Goal: Information Seeking & Learning: Check status

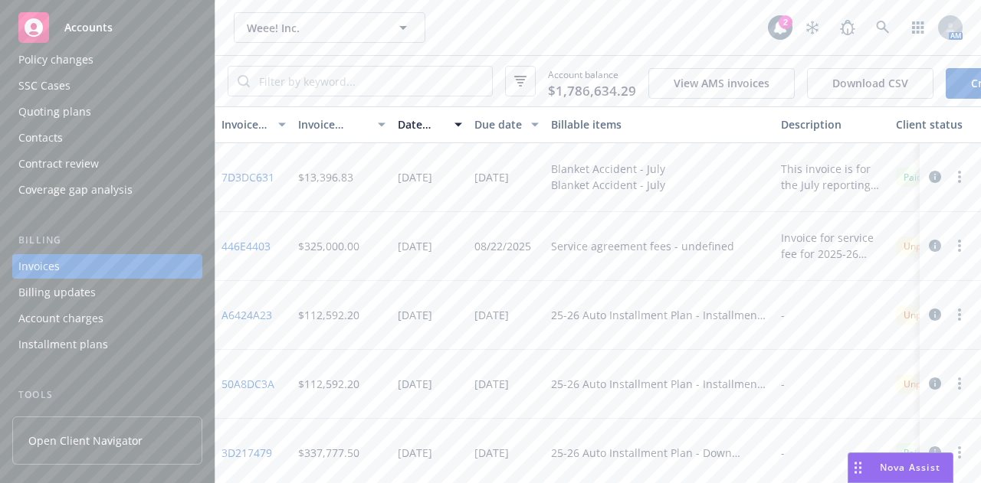
click at [464, 45] on div "Weee! Inc. Weee! Inc. 2 AM" at bounding box center [597, 27] width 765 height 55
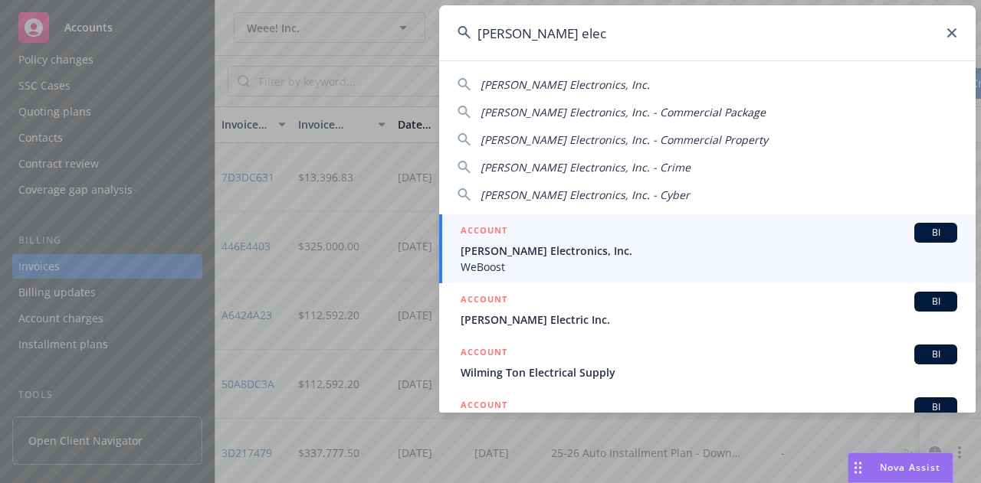
type input "[PERSON_NAME] elec"
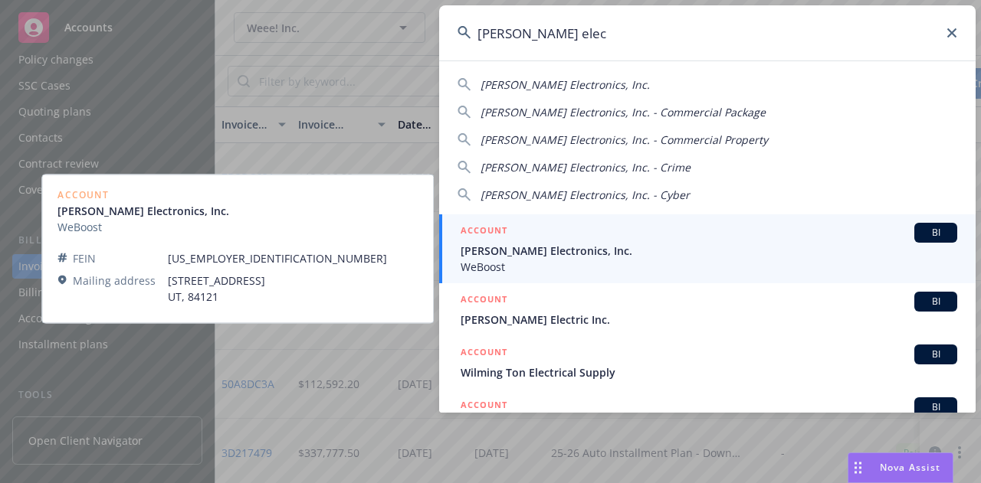
click at [572, 234] on div "ACCOUNT BI" at bounding box center [708, 233] width 497 height 20
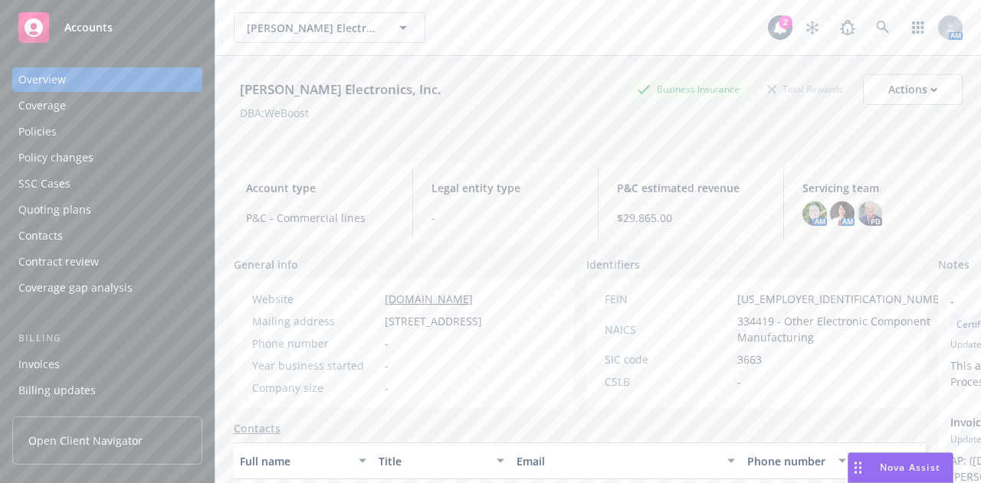
click at [622, 120] on div "DBA: WeBoost" at bounding box center [598, 113] width 729 height 16
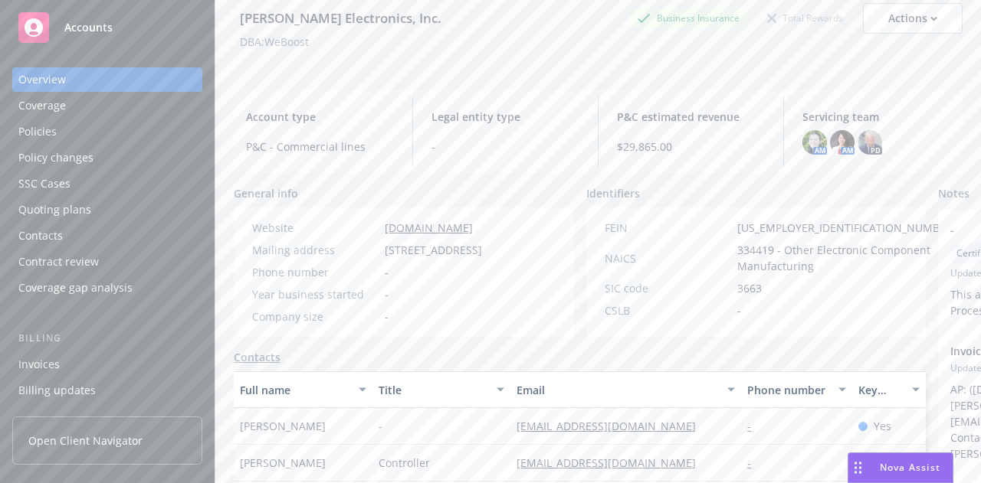
scroll to position [72, 0]
click at [149, 141] on div "Policies" at bounding box center [107, 132] width 178 height 25
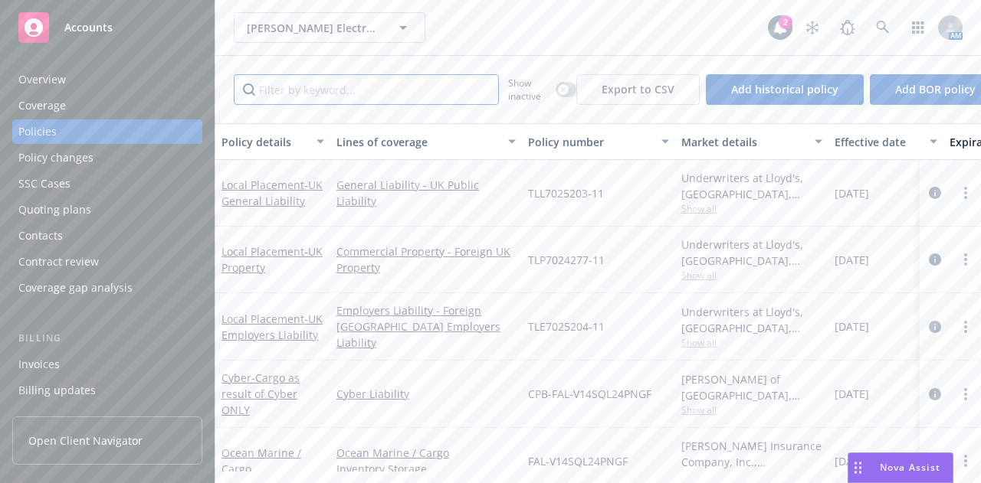
click at [429, 92] on input "Filter by keyword..." at bounding box center [366, 89] width 265 height 31
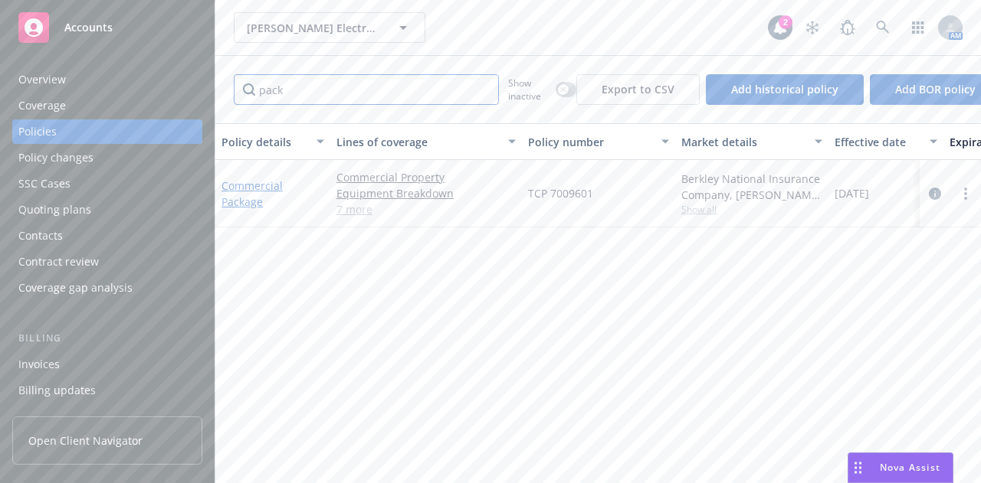
type input "pack"
click at [268, 185] on link "Commercial Package" at bounding box center [251, 194] width 61 height 31
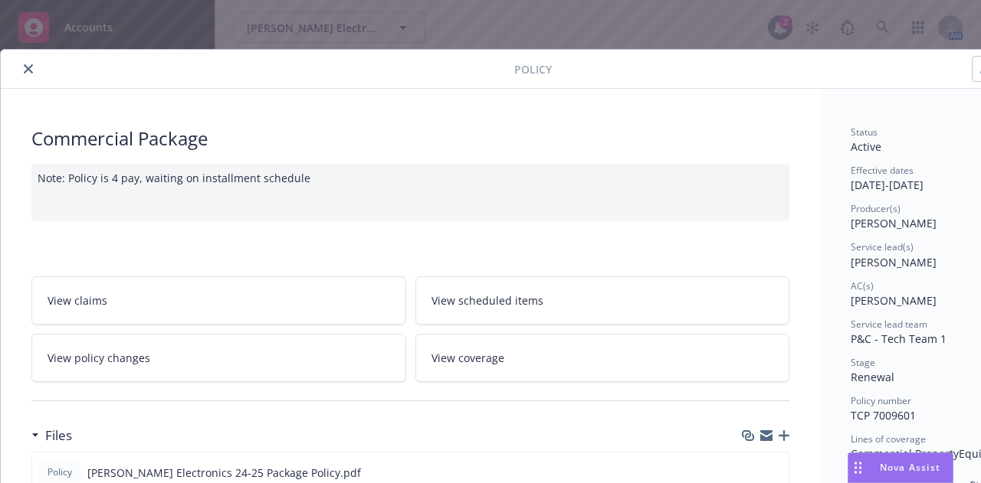
click at [172, 41] on div "Policy Commercial Package Note: Policy is 4 pay, waiting on installment schedul…" at bounding box center [490, 241] width 981 height 483
click at [521, 24] on div "Policy Commercial Package Note: Policy is 4 pay, waiting on installment schedul…" at bounding box center [490, 241] width 981 height 483
click at [30, 68] on icon "close" at bounding box center [28, 68] width 9 height 9
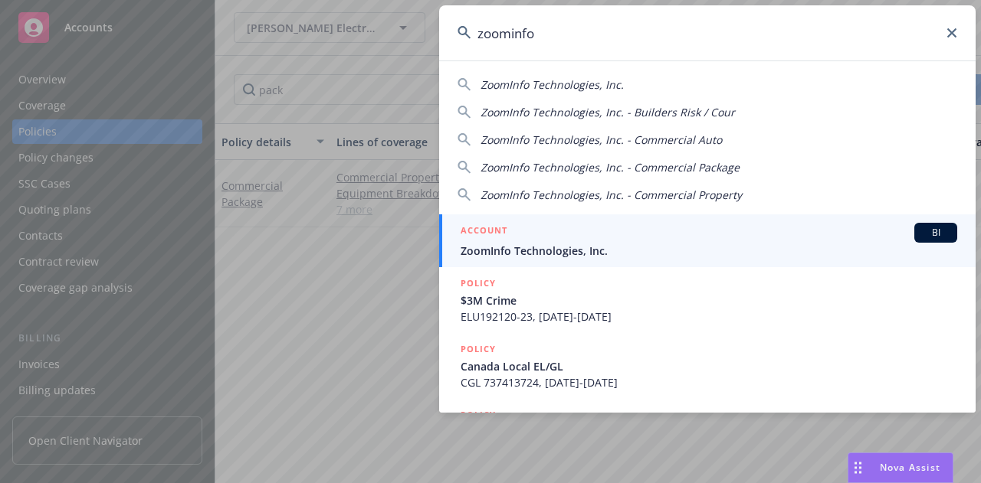
type input "zoominfo"
click at [574, 244] on span "ZoomInfo Technologies, Inc." at bounding box center [708, 251] width 497 height 16
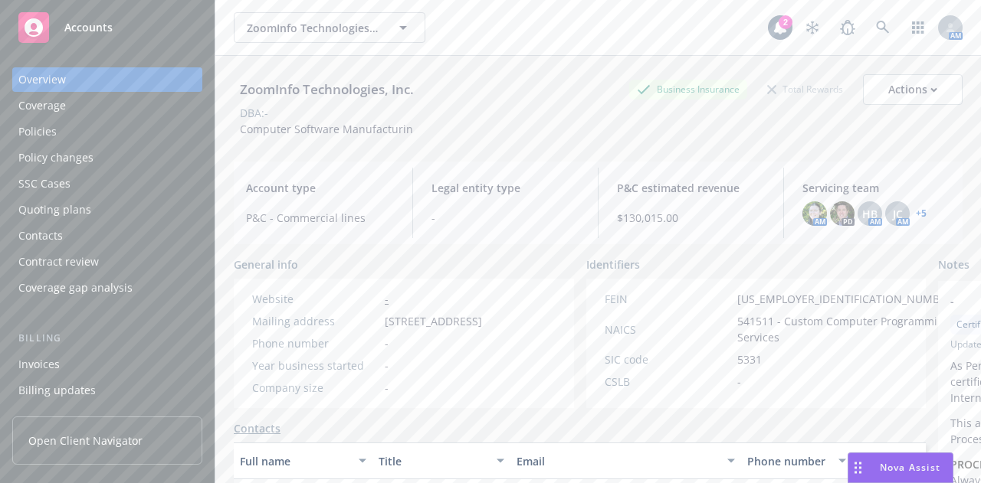
click at [130, 140] on div "Policies" at bounding box center [107, 132] width 178 height 25
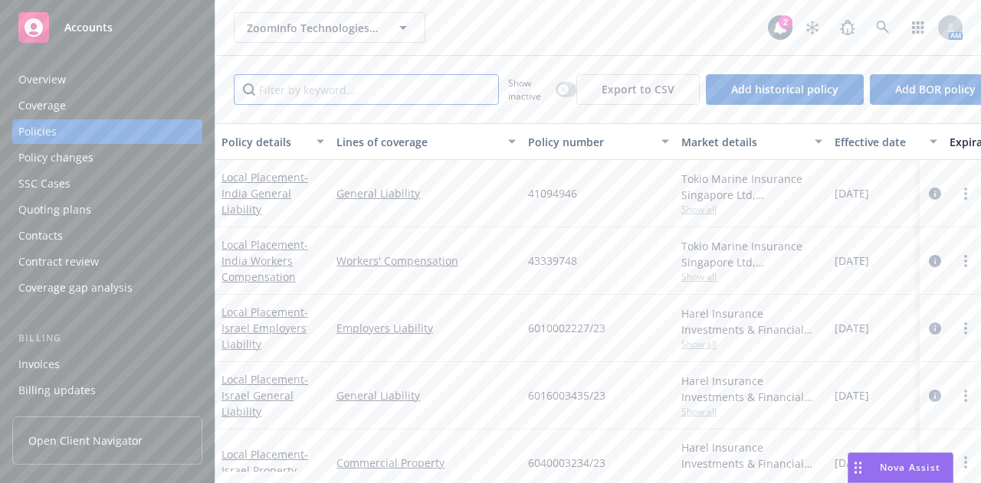
click at [303, 93] on input "Filter by keyword..." at bounding box center [366, 89] width 265 height 31
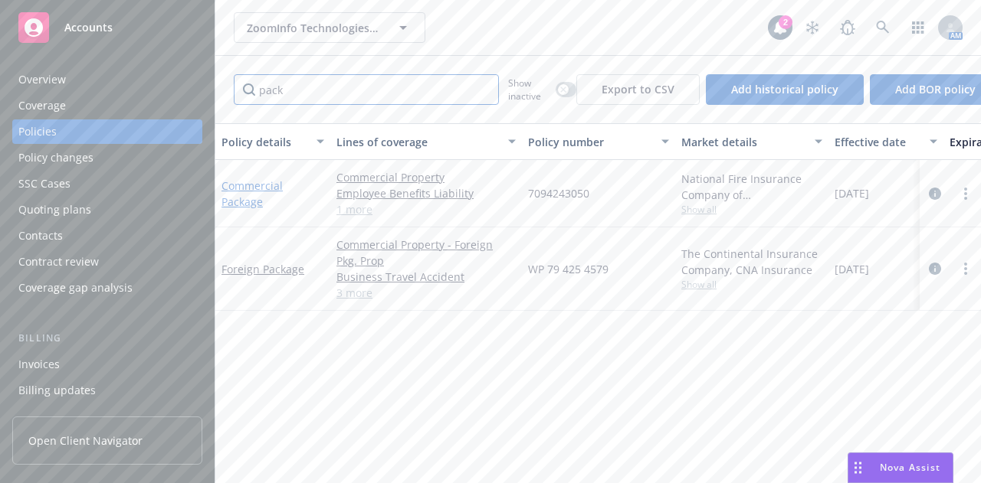
type input "pack"
click at [243, 191] on link "Commercial Package" at bounding box center [251, 194] width 61 height 31
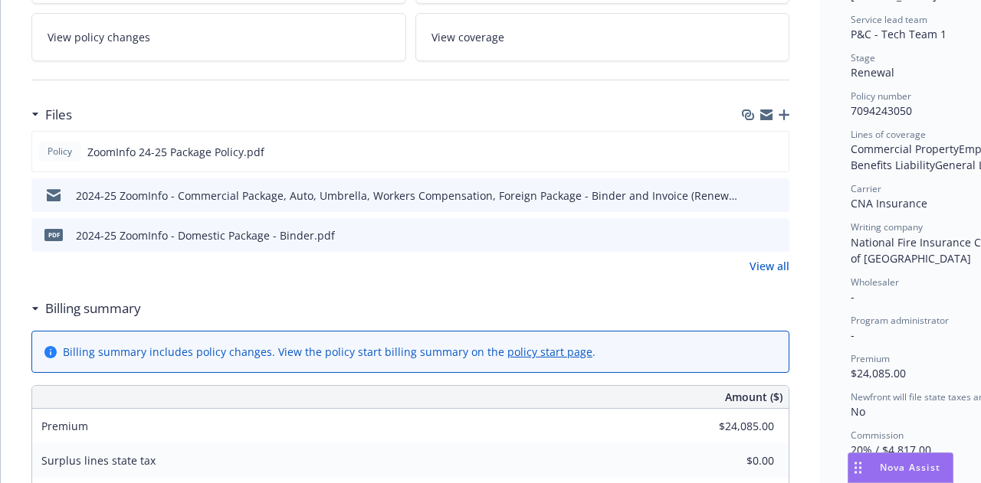
scroll to position [352, 0]
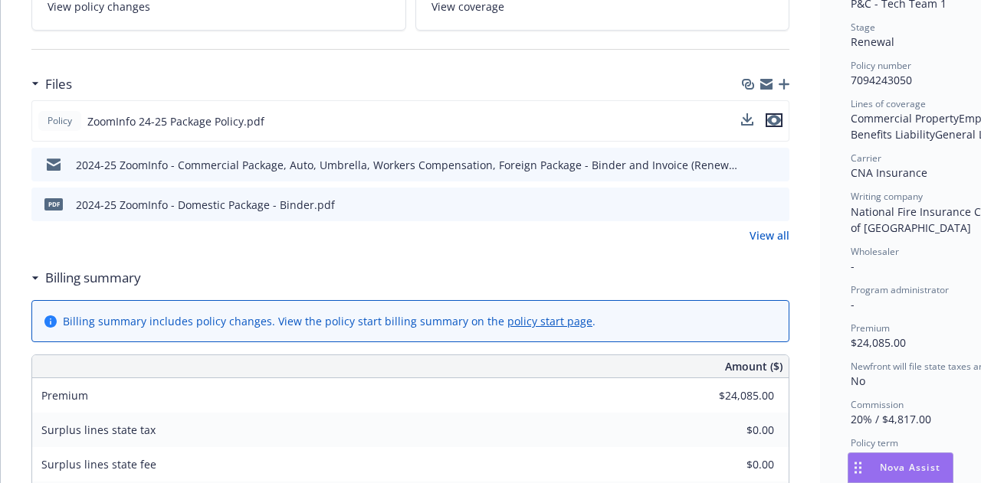
click at [777, 116] on icon "preview file" at bounding box center [774, 120] width 14 height 11
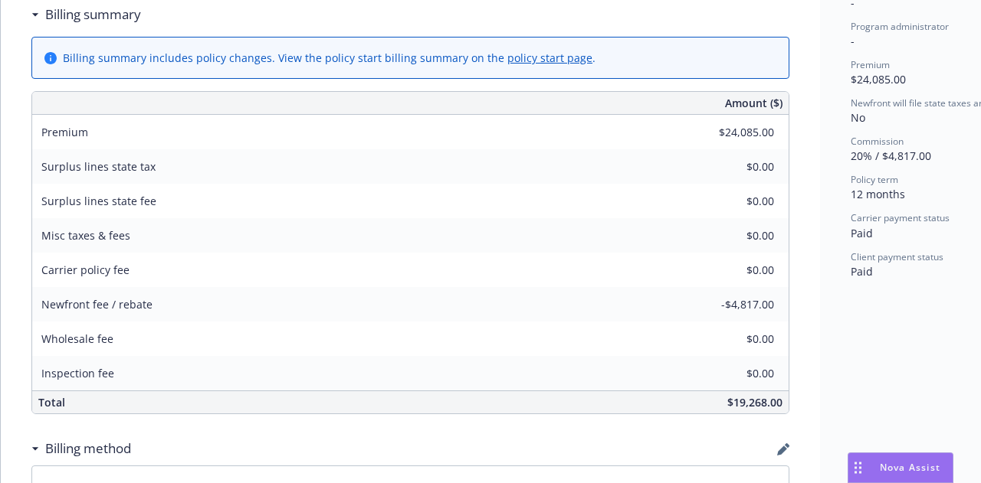
scroll to position [0, 0]
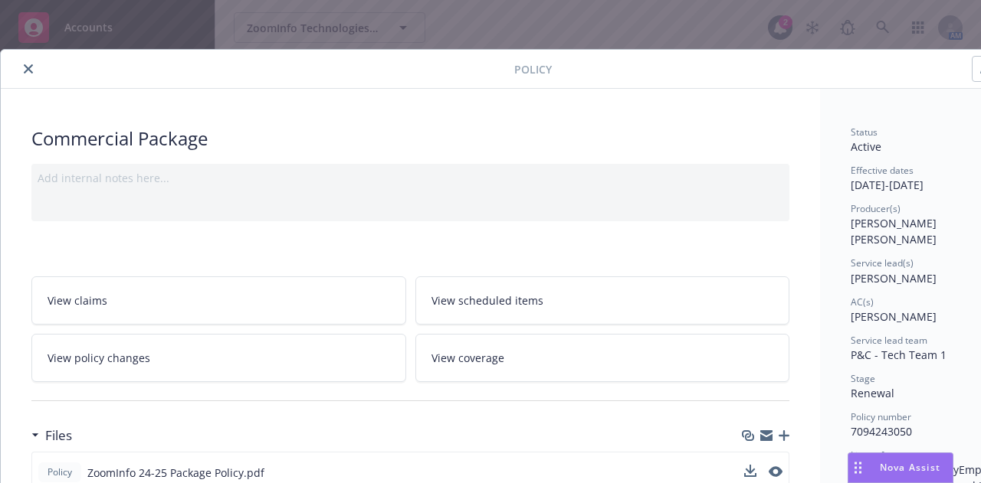
click at [23, 61] on button "close" at bounding box center [28, 69] width 18 height 18
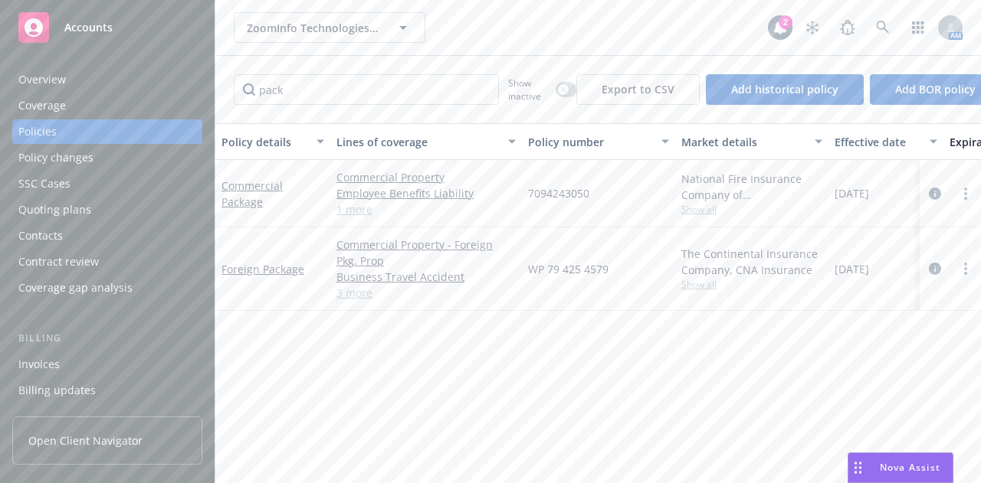
click at [590, 373] on div "Policy details Lines of coverage Policy number Market details Effective date Ex…" at bounding box center [597, 297] width 765 height 349
click at [857, 373] on div "Policy details Lines of coverage Policy number Market details Effective date Ex…" at bounding box center [597, 297] width 765 height 349
click at [437, 54] on div "ZoomInfo Technologies, Inc. ZoomInfo Technologies, Inc. 2 AM" at bounding box center [597, 27] width 765 height 55
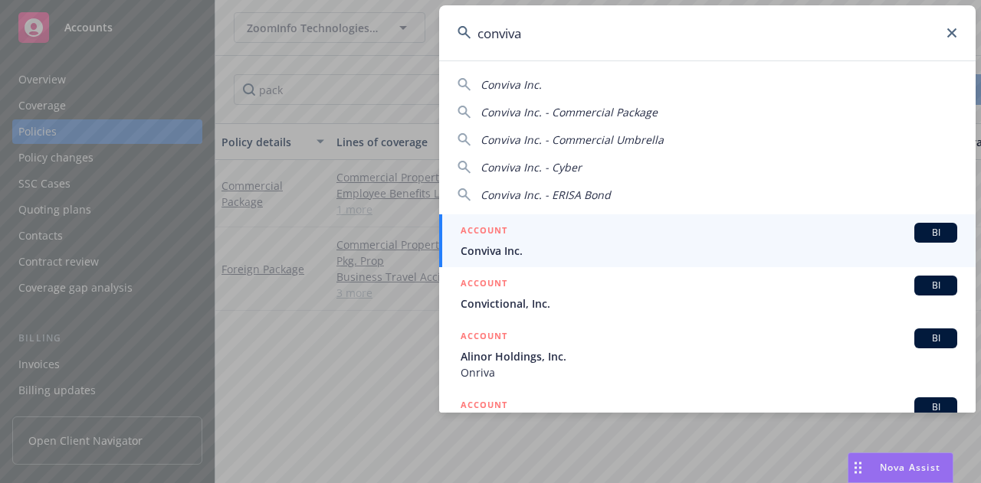
type input "conviva"
click at [562, 232] on div "ACCOUNT BI" at bounding box center [708, 233] width 497 height 20
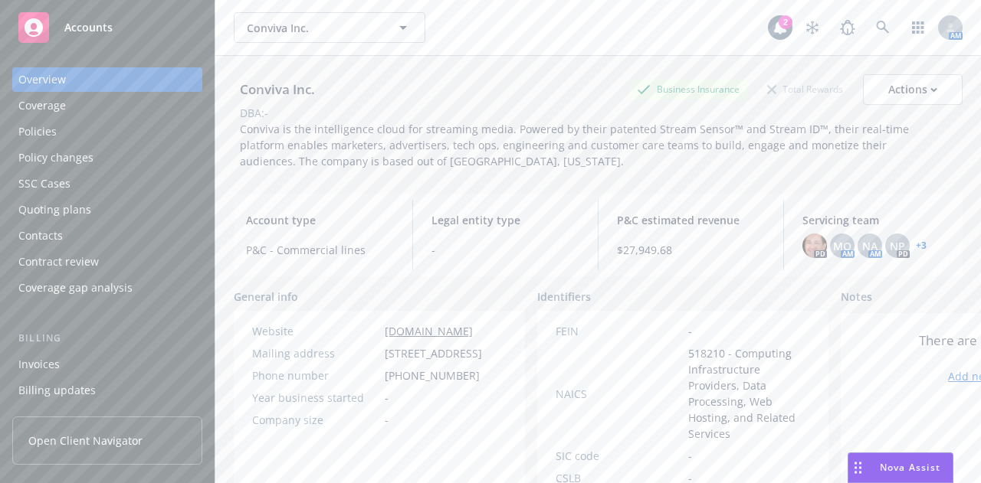
click at [46, 137] on div "Policies" at bounding box center [37, 132] width 38 height 25
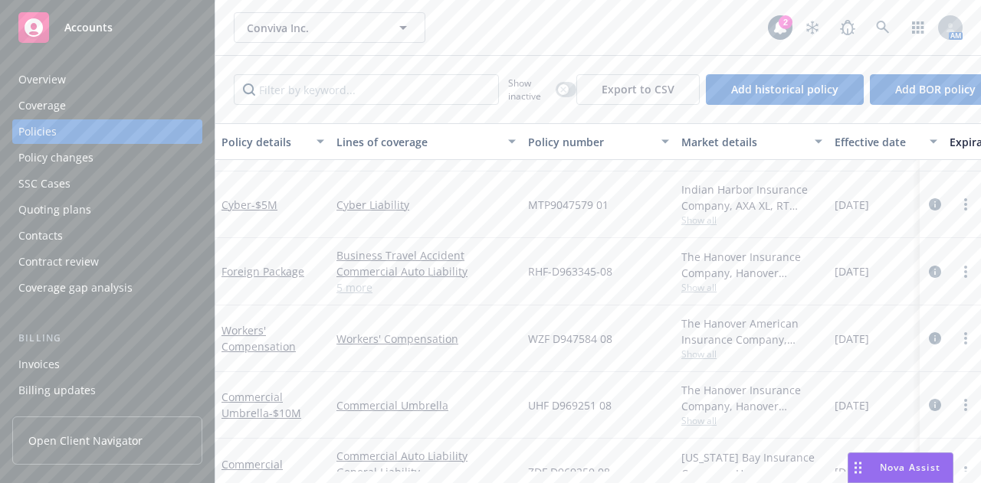
scroll to position [342, 0]
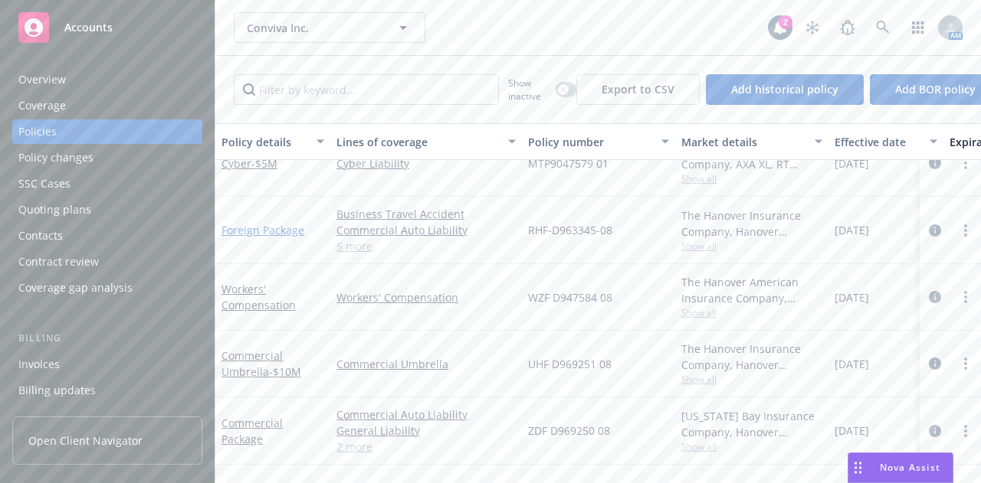
click at [265, 233] on link "Foreign Package" at bounding box center [262, 230] width 83 height 15
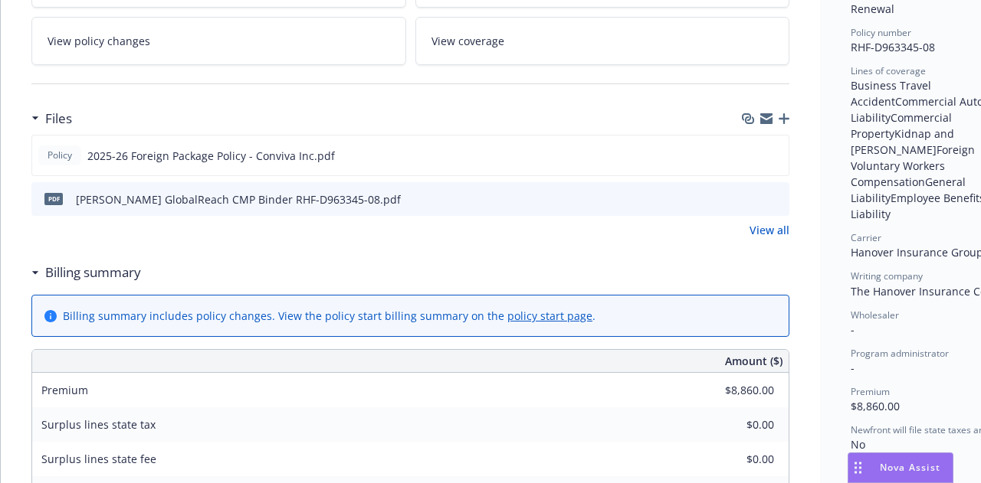
scroll to position [369, 0]
click at [778, 152] on icon "preview file" at bounding box center [774, 154] width 14 height 11
click at [777, 192] on icon "preview file" at bounding box center [775, 197] width 14 height 11
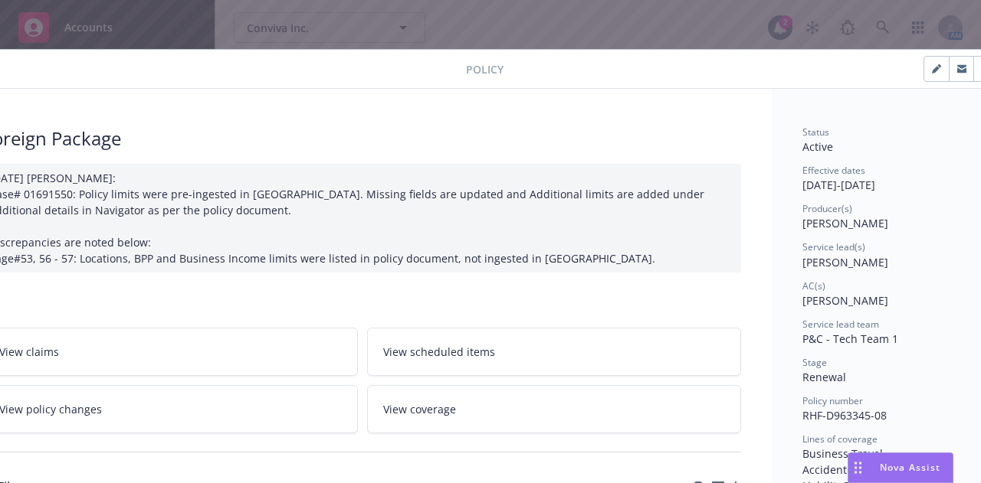
scroll to position [0, 0]
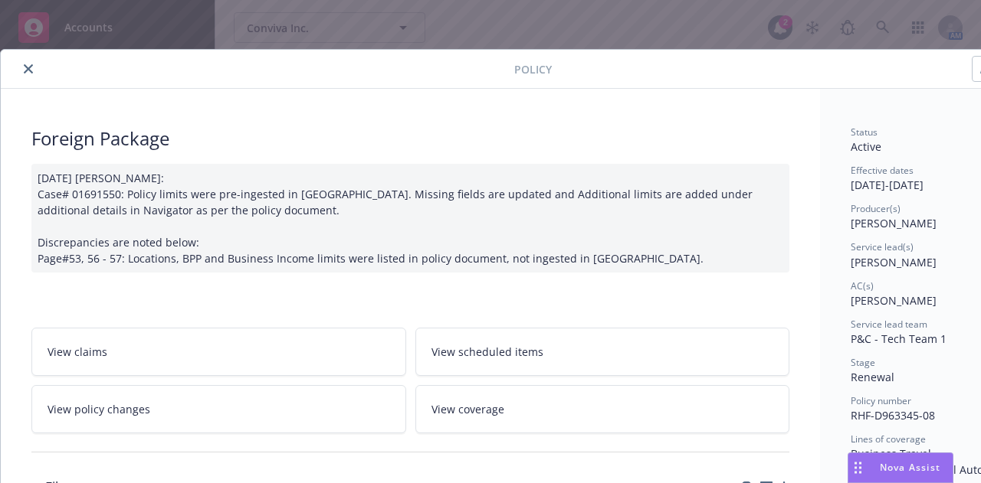
click at [25, 64] on icon "close" at bounding box center [28, 68] width 9 height 9
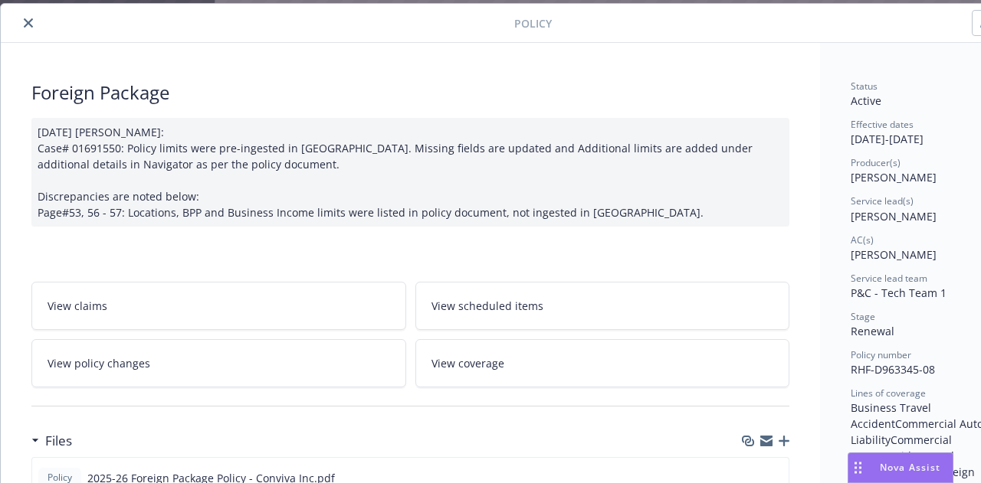
click at [35, 27] on button "close" at bounding box center [28, 23] width 18 height 18
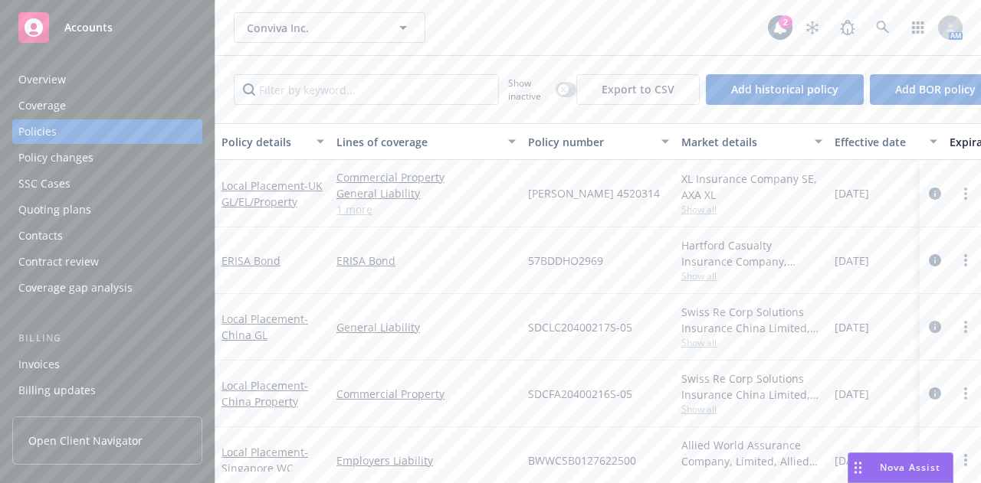
click at [528, 51] on div "Conviva Inc. Conviva Inc. 2 AM" at bounding box center [597, 27] width 765 height 55
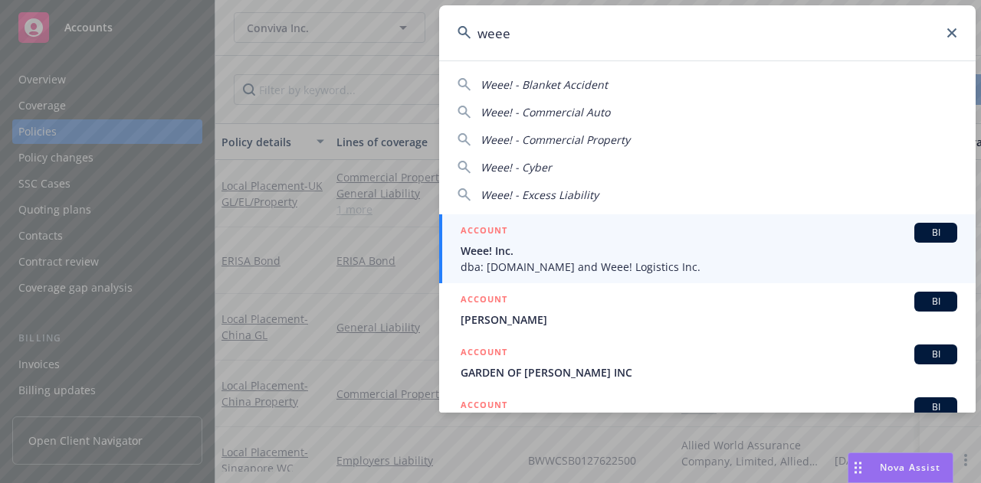
type input "weee"
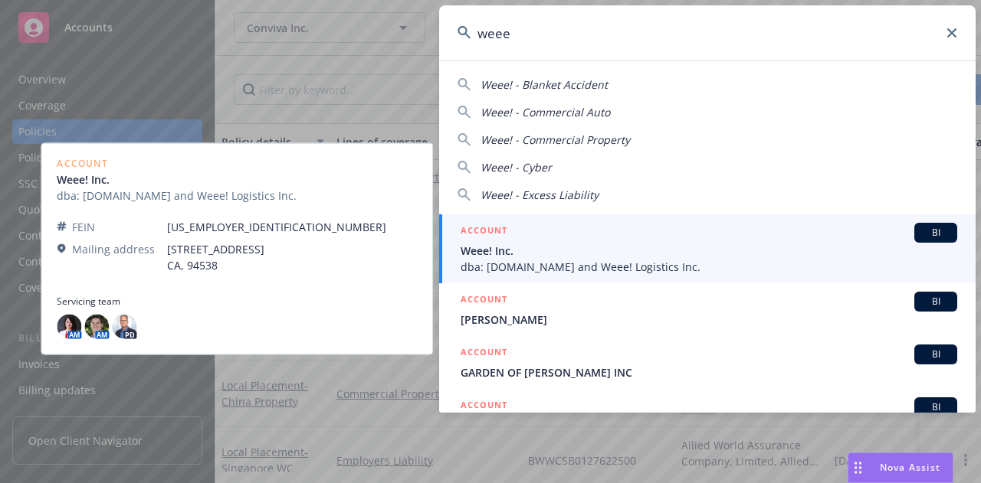
click at [538, 246] on span "Weee! Inc." at bounding box center [708, 251] width 497 height 16
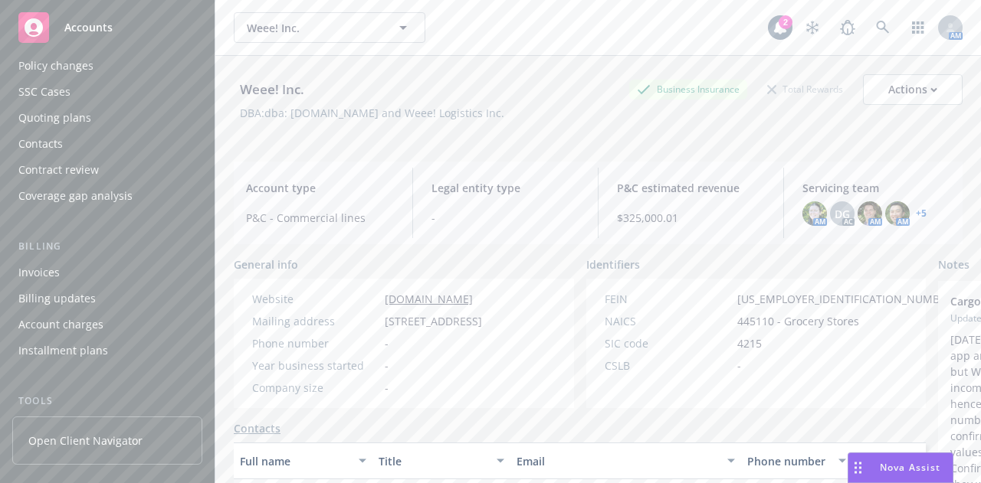
scroll to position [96, 0]
click at [85, 323] on div "Account charges" at bounding box center [60, 321] width 85 height 25
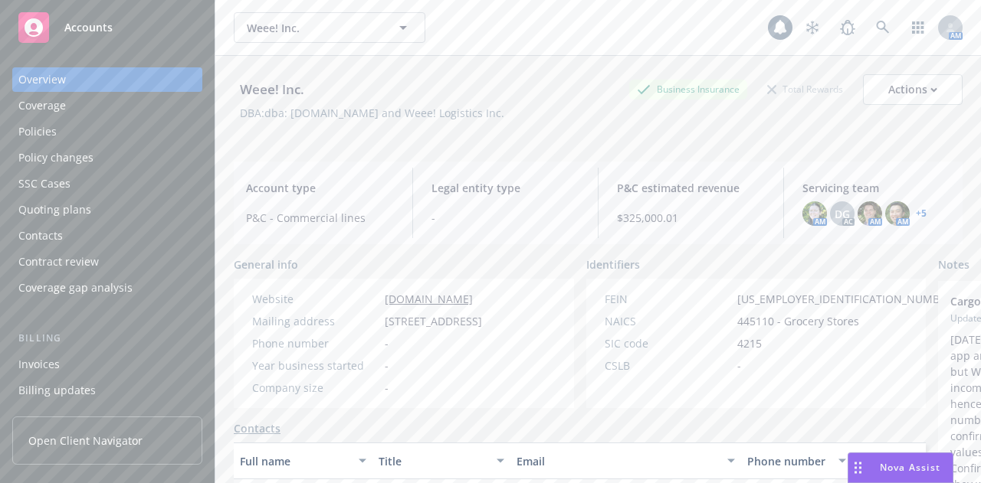
click at [594, 243] on div "Account type P&C - Commercial lines Legal entity type - P&C estimated revenue $…" at bounding box center [598, 203] width 729 height 83
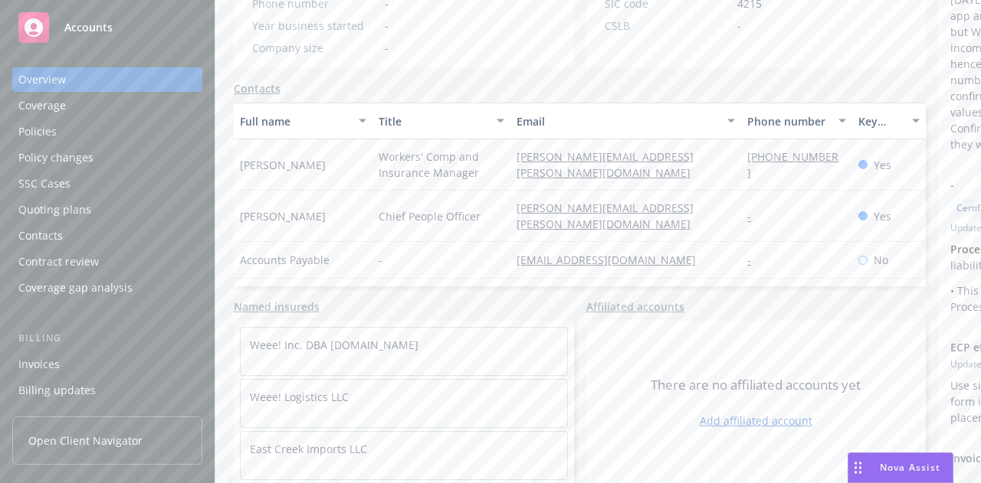
scroll to position [368, 0]
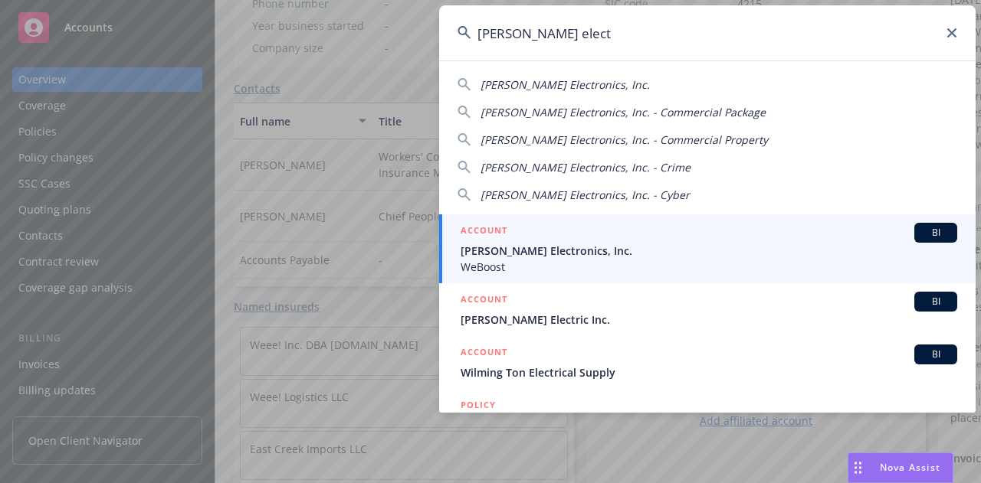
type input "[PERSON_NAME] elect"
click at [592, 249] on span "[PERSON_NAME] Electronics, Inc." at bounding box center [708, 251] width 497 height 16
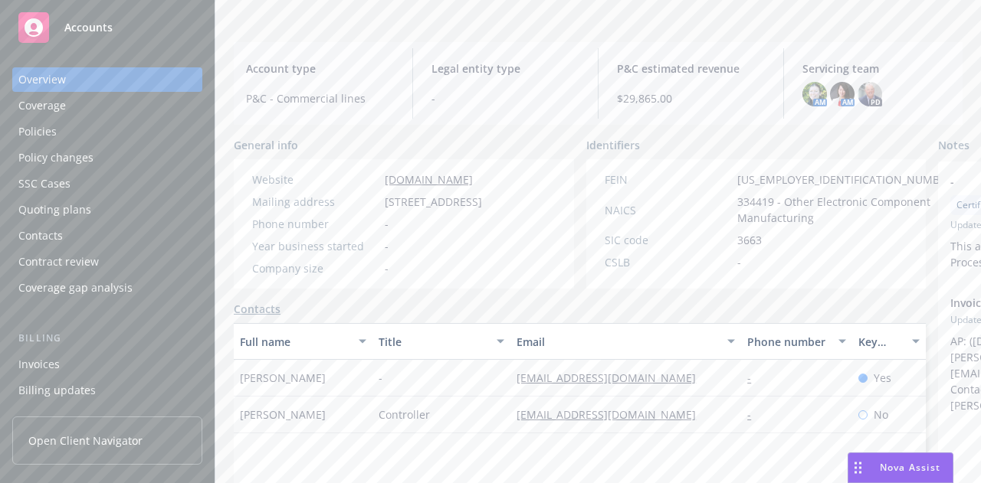
scroll to position [133, 0]
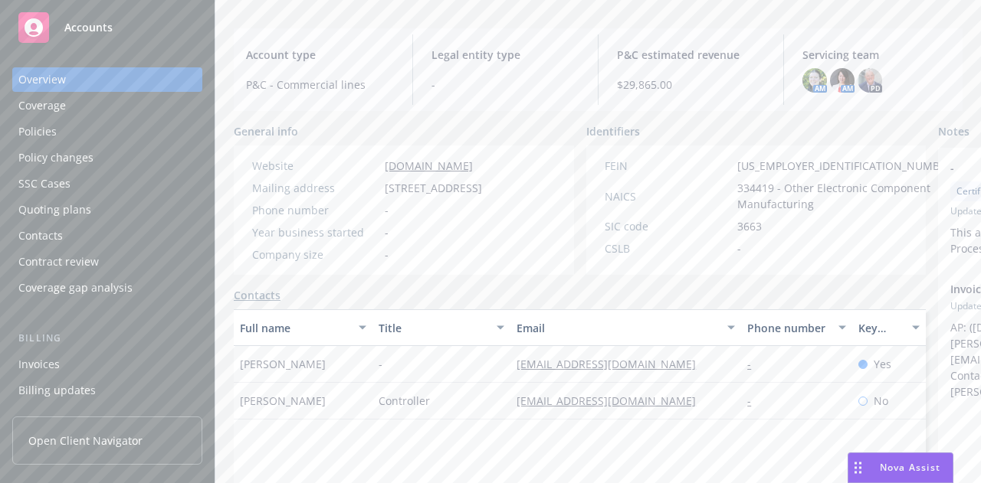
click at [404, 165] on link "[DOMAIN_NAME]" at bounding box center [429, 166] width 88 height 15
